Goal: Task Accomplishment & Management: Manage account settings

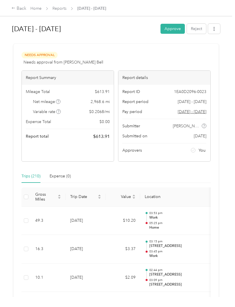
click at [175, 26] on button "Approve" at bounding box center [172, 29] width 24 height 10
